Goal: Information Seeking & Learning: Learn about a topic

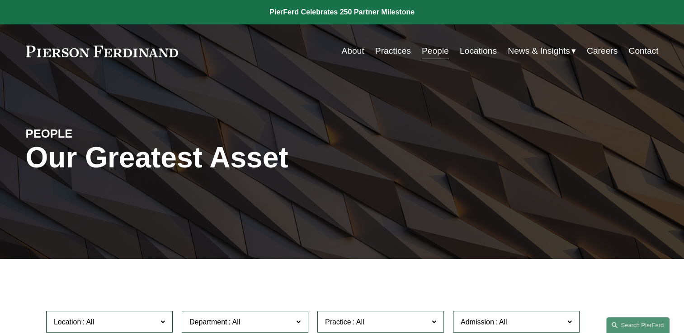
click at [425, 55] on link "People" at bounding box center [435, 50] width 27 height 17
click at [365, 194] on div "PEOPLE Our Greatest Asset" at bounding box center [342, 169] width 684 height 136
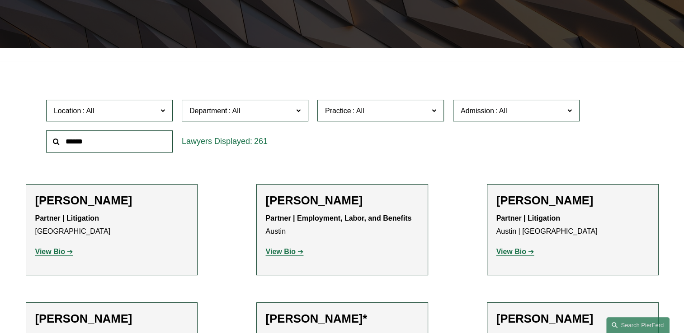
scroll to position [217, 0]
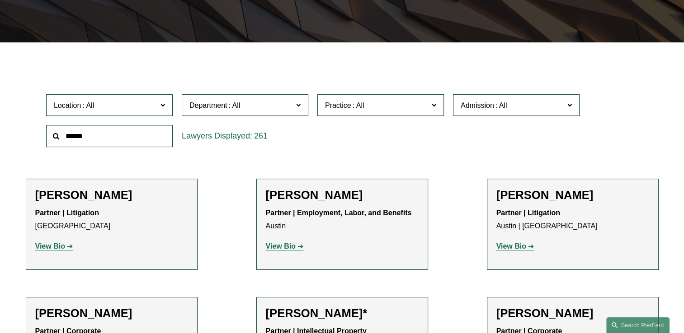
click at [124, 142] on input "text" at bounding box center [109, 136] width 127 height 22
type input "*******"
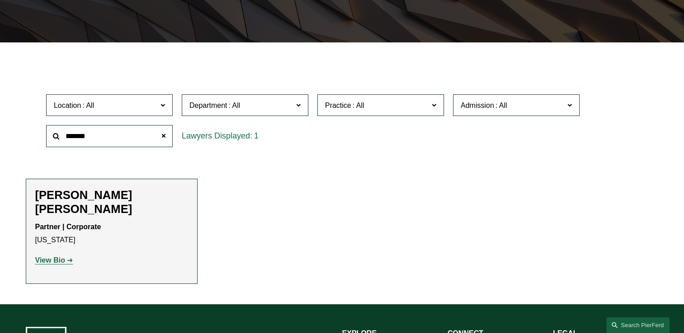
click at [61, 257] on strong "View Bio" at bounding box center [50, 261] width 30 height 8
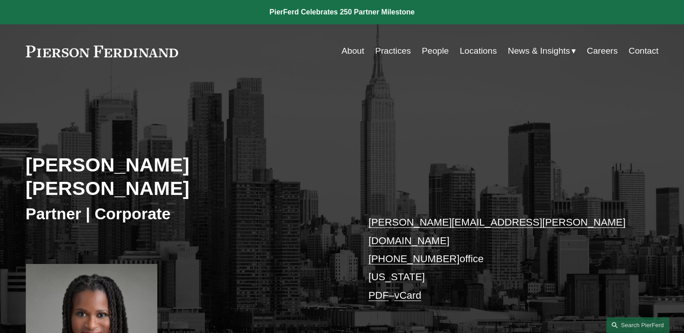
click at [238, 219] on div "[PERSON_NAME] [PERSON_NAME] Partner | Corporate [PERSON_NAME][EMAIL_ADDRESS][PE…" at bounding box center [342, 243] width 684 height 288
drag, startPoint x: 238, startPoint y: 219, endPoint x: 241, endPoint y: 215, distance: 5.2
click at [241, 215] on div "[PERSON_NAME] [PERSON_NAME] Partner | Corporate [PERSON_NAME][EMAIL_ADDRESS][PE…" at bounding box center [342, 243] width 684 height 288
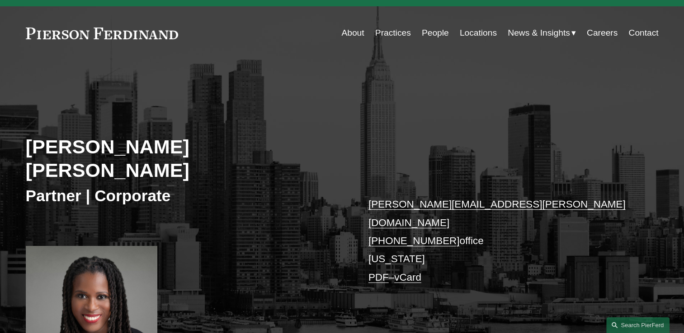
click at [241, 215] on div "Merlyne Jean-Louis Partner | Corporate merlyne.jeanlouis@pierferd.com +1.347.94…" at bounding box center [342, 224] width 684 height 288
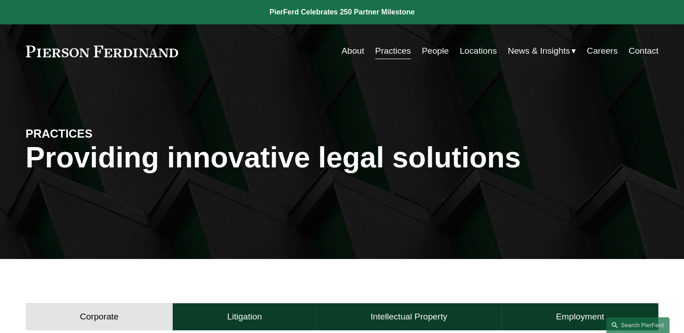
click at [385, 52] on link "Practices" at bounding box center [393, 50] width 36 height 17
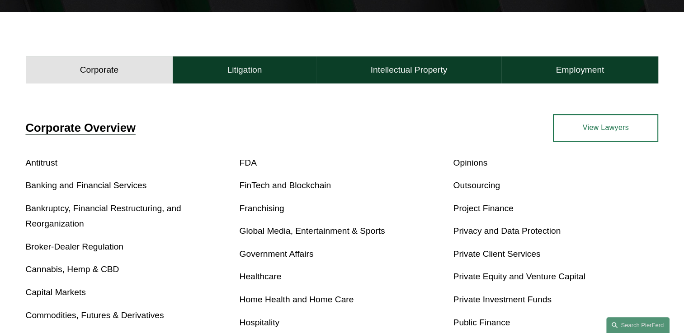
scroll to position [271, 0]
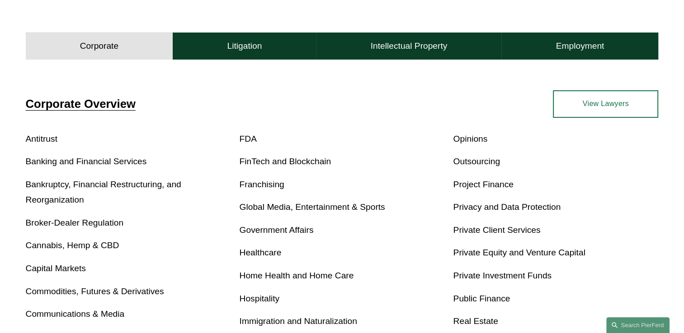
click at [101, 164] on link "Banking and Financial Services" at bounding box center [86, 161] width 121 height 9
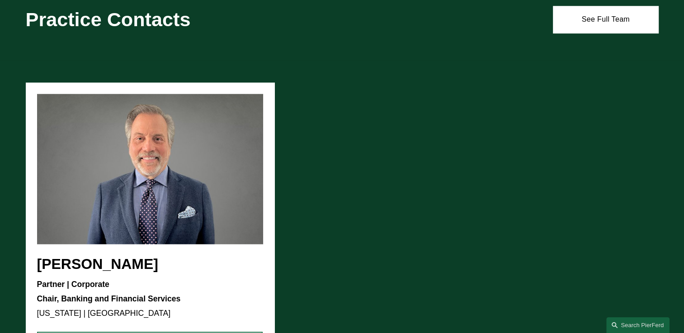
scroll to position [958, 0]
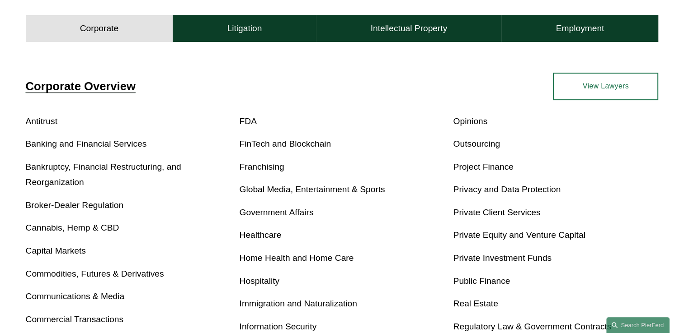
scroll to position [289, 0]
click at [109, 143] on link "Banking and Financial Services" at bounding box center [86, 143] width 121 height 9
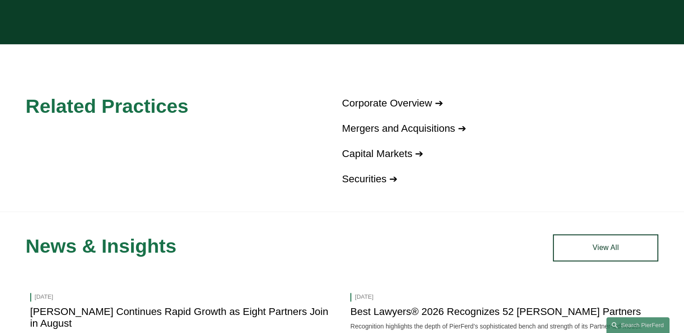
scroll to position [1319, 0]
